Goal: Information Seeking & Learning: Learn about a topic

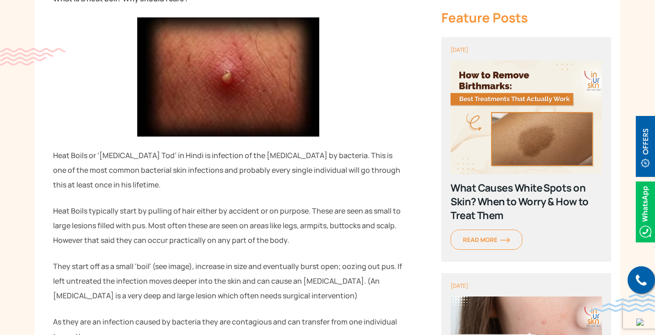
scroll to position [415, 0]
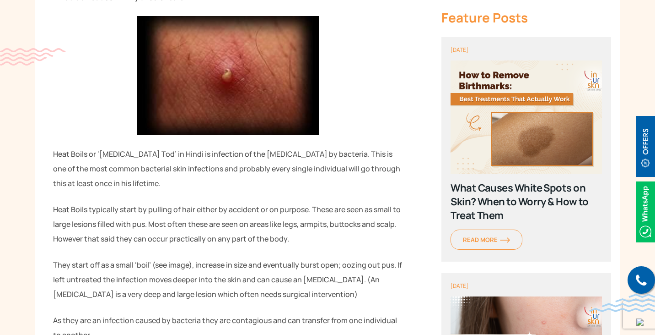
click at [182, 158] on p "Heat Boils or ‘[MEDICAL_DATA] Tod’ in Hindi is infection of the [MEDICAL_DATA] …" at bounding box center [228, 168] width 350 height 44
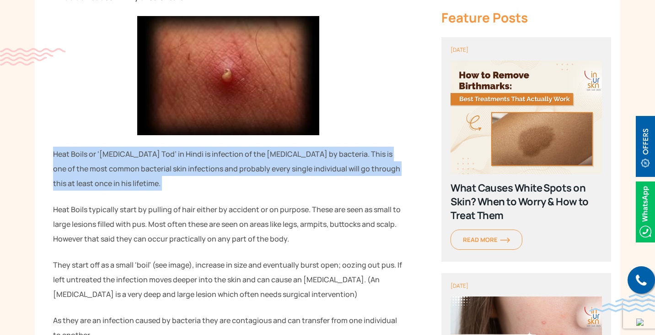
click at [182, 158] on p "Heat Boils or ‘[MEDICAL_DATA] Tod’ in Hindi is infection of the [MEDICAL_DATA] …" at bounding box center [228, 168] width 350 height 44
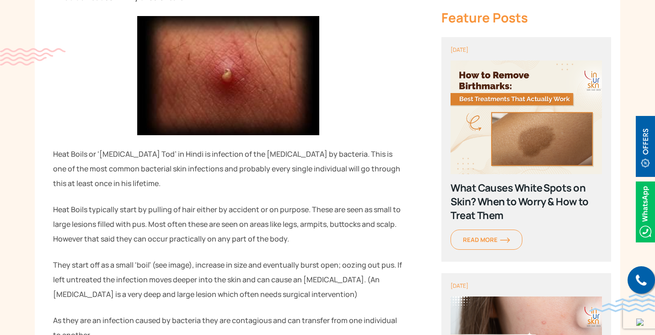
click at [151, 209] on p "Heat Boils typically start by pulling of hair either by accident or on purpose.…" at bounding box center [228, 224] width 350 height 44
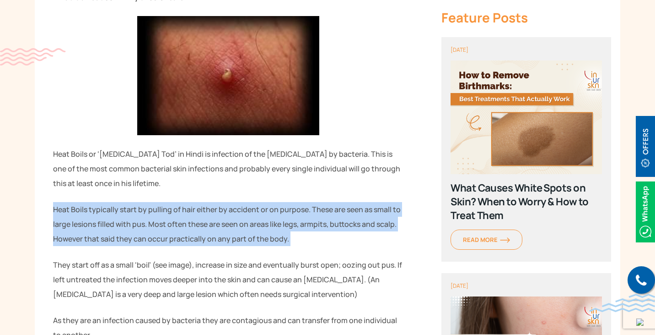
click at [151, 209] on p "Heat Boils typically start by pulling of hair either by accident or on purpose.…" at bounding box center [228, 224] width 350 height 44
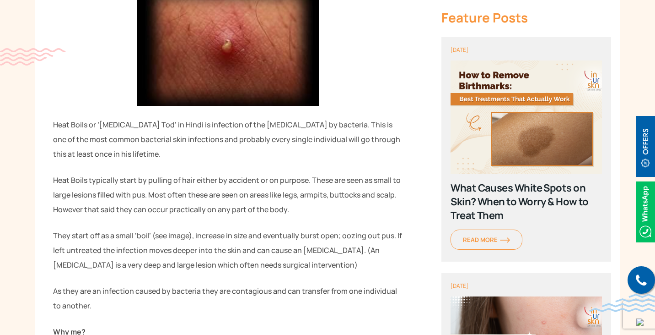
scroll to position [450, 0]
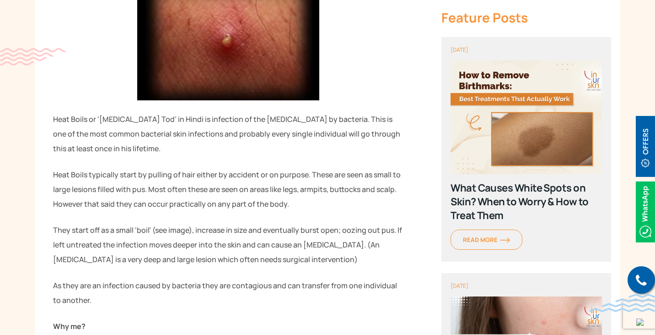
click at [77, 192] on p "Heat Boils typically start by pulling of hair either by accident or on purpose.…" at bounding box center [228, 189] width 350 height 44
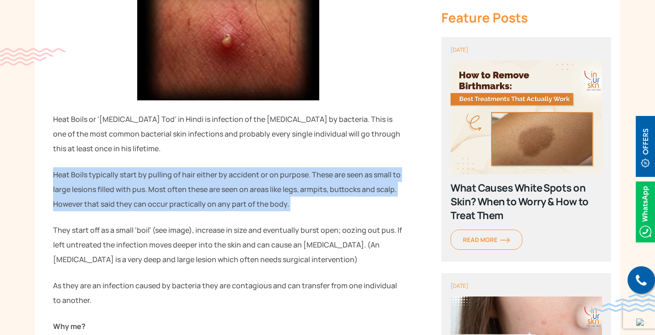
click at [77, 192] on p "Heat Boils typically start by pulling of hair either by accident or on purpose.…" at bounding box center [228, 189] width 350 height 44
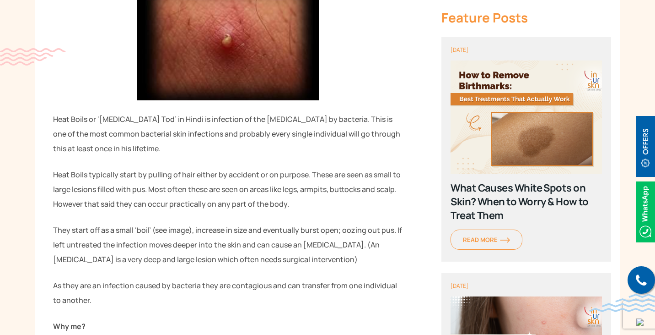
click at [73, 227] on p "They start off as a small ‘boil’ (see image), increase in size and eventually b…" at bounding box center [228, 244] width 350 height 44
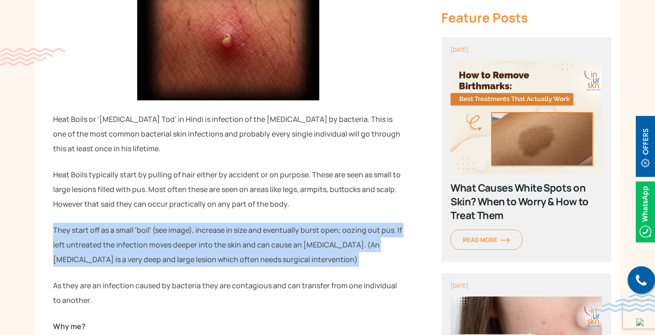
click at [73, 227] on p "They start off as a small ‘boil’ (see image), increase in size and eventually b…" at bounding box center [228, 244] width 350 height 44
click at [97, 263] on p "They start off as a small ‘boil’ (see image), increase in size and eventually b…" at bounding box center [228, 244] width 350 height 44
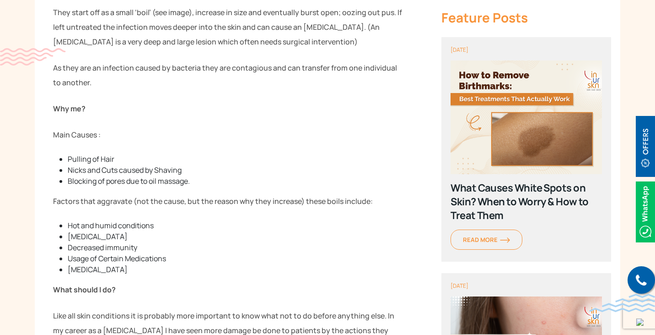
scroll to position [668, 0]
click at [103, 257] on li "Usage of Certain Medications" at bounding box center [235, 257] width 335 height 11
click at [83, 231] on li "[MEDICAL_DATA]" at bounding box center [235, 235] width 335 height 11
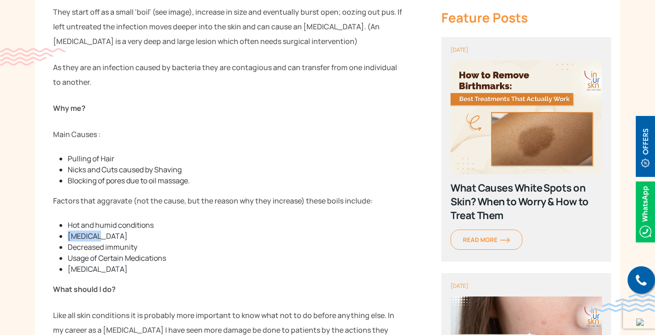
click at [83, 231] on li "[MEDICAL_DATA]" at bounding box center [235, 235] width 335 height 11
click at [104, 296] on p "What should I do?" at bounding box center [228, 288] width 350 height 15
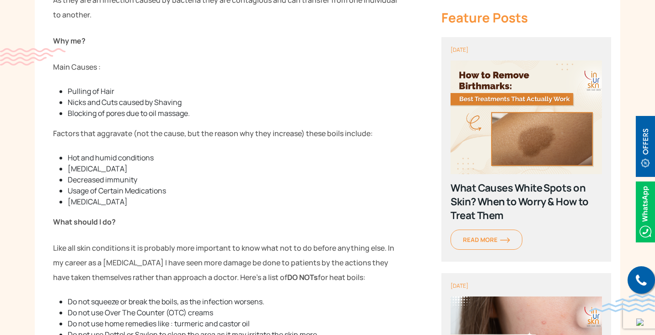
scroll to position [735, 0]
click at [85, 256] on p "Like all skin conditions it is probably more important to know what not to do b…" at bounding box center [228, 262] width 350 height 44
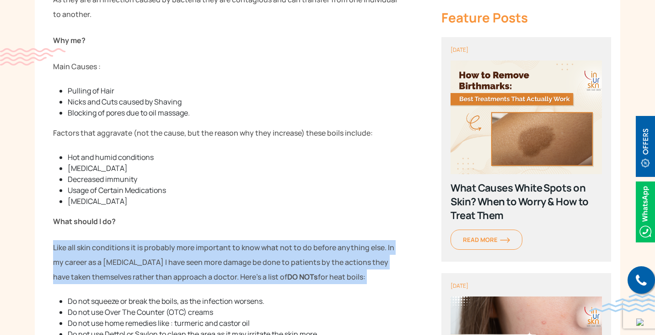
click at [85, 256] on p "Like all skin conditions it is probably more important to know what not to do b…" at bounding box center [228, 262] width 350 height 44
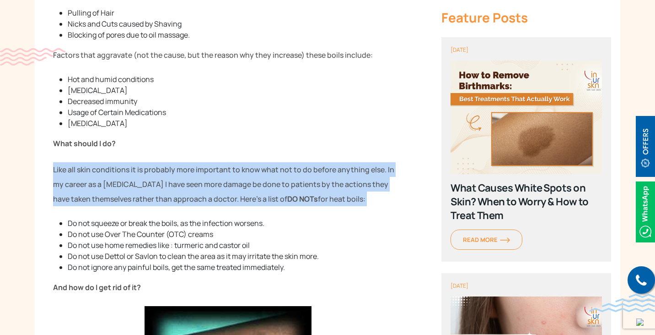
scroll to position [814, 0]
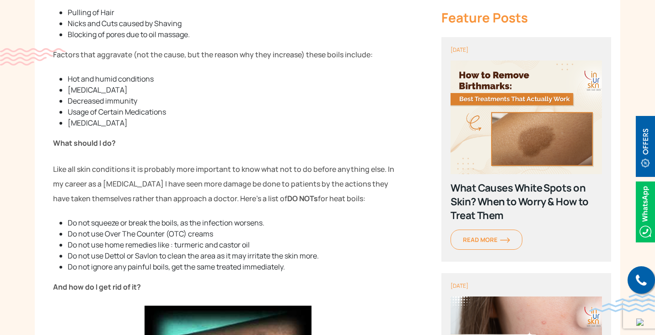
click at [129, 241] on li "Do not use home remedies like : turmeric and castor oil" at bounding box center [235, 244] width 335 height 11
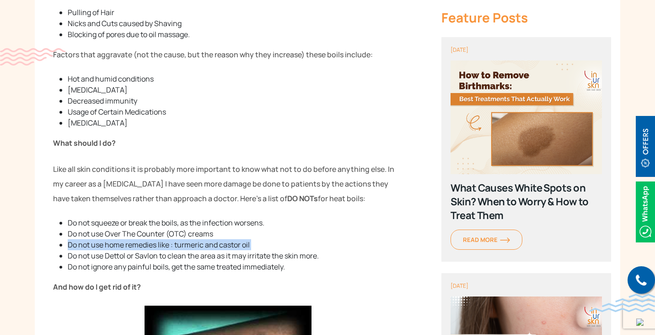
click at [129, 241] on li "Do not use home remedies like : turmeric and castor oil" at bounding box center [235, 244] width 335 height 11
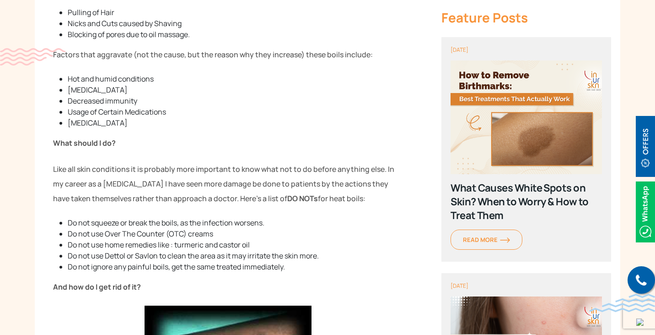
click at [118, 261] on li "Do not ignore any painful boils, get the same treated immediately." at bounding box center [235, 266] width 335 height 11
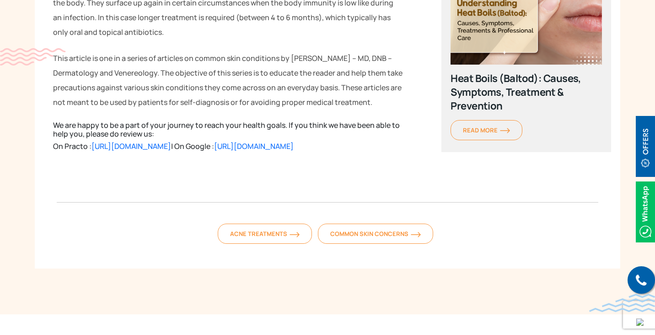
scroll to position [1571, 0]
